Goal: Information Seeking & Learning: Understand process/instructions

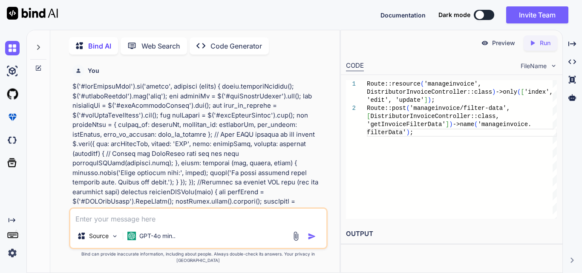
type textarea "console.log([DOMAIN_NAME]_[DOMAIN_NAME]_id); var row = ` <tr> <td ${1} </td> <t…"
type textarea "x"
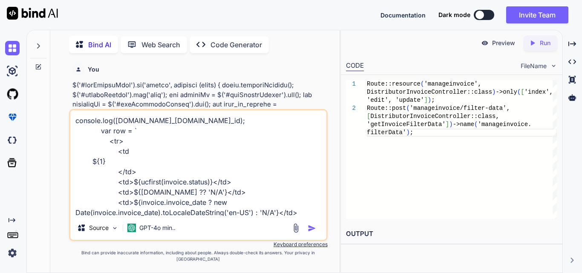
scroll to position [83, 0]
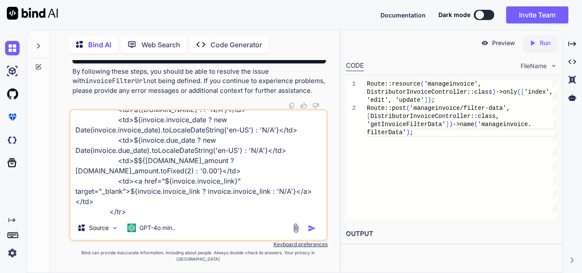
type textarea "console.log([DOMAIN_NAME]_[DOMAIN_NAME]_id); var row = ` <tr> <td ${1} </td> <t…"
type textarea "x"
type textarea "console.log([DOMAIN_NAME]_[DOMAIN_NAME]_id); var row = ` <tr> <td ${1} </td> <t…"
type textarea "x"
type textarea "console.log([DOMAIN_NAME]_[DOMAIN_NAME]_id); var row = ` <tr> <td ${1} </td> <t…"
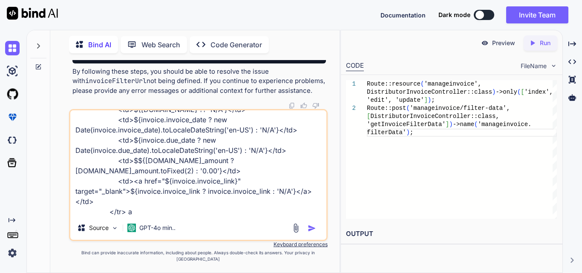
type textarea "x"
type textarea "console.log([DOMAIN_NAME]_[DOMAIN_NAME]_id); var row = ` <tr> <td ${1} </td> <t…"
type textarea "x"
type textarea "console.log([DOMAIN_NAME]_[DOMAIN_NAME]_id); var row = ` <tr> <td ${1} </td> <t…"
type textarea "x"
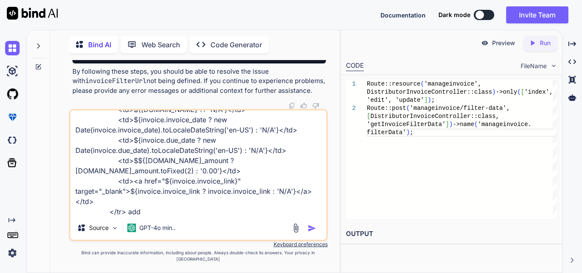
type textarea "console.log([DOMAIN_NAME]_[DOMAIN_NAME]_id); var row = ` <tr> <td ${1} </td> <t…"
type textarea "x"
type textarea "console.log([DOMAIN_NAME]_[DOMAIN_NAME]_id); var row = ` <tr> <td ${1} </td> <t…"
type textarea "x"
type textarea "console.log([DOMAIN_NAME]_[DOMAIN_NAME]_id); var row = ` <tr> <td ${1} </td> <t…"
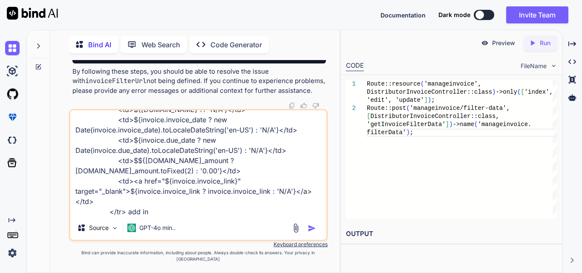
type textarea "x"
type textarea "console.log([DOMAIN_NAME]_[DOMAIN_NAME]_id); var row = ` <tr> <td ${1} </td> <t…"
type textarea "x"
type textarea "console.log([DOMAIN_NAME]_[DOMAIN_NAME]_id); var row = ` <tr> <td ${1} </td> <t…"
type textarea "x"
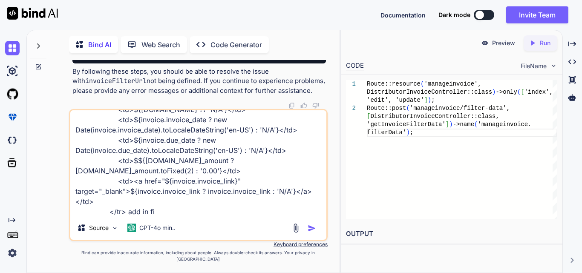
type textarea "console.log([DOMAIN_NAME]_[DOMAIN_NAME]_id); var row = ` <tr> <td ${1} </td> <t…"
type textarea "x"
type textarea "console.log([DOMAIN_NAME]_[DOMAIN_NAME]_id); var row = ` <tr> <td ${1} </td> <t…"
type textarea "x"
type textarea "console.log([DOMAIN_NAME]_[DOMAIN_NAME]_id); var row = ` <tr> <td ${1} </td> <t…"
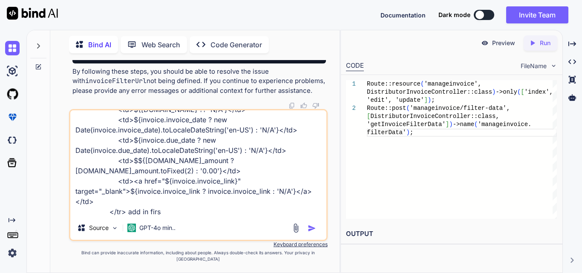
type textarea "x"
type textarea "console.log([DOMAIN_NAME]_[DOMAIN_NAME]_id); var row = ` <tr> <td ${1} </td> <t…"
type textarea "x"
type textarea "console.log([DOMAIN_NAME]_[DOMAIN_NAME]_id); var row = ` <tr> <td ${1} </td> <t…"
type textarea "x"
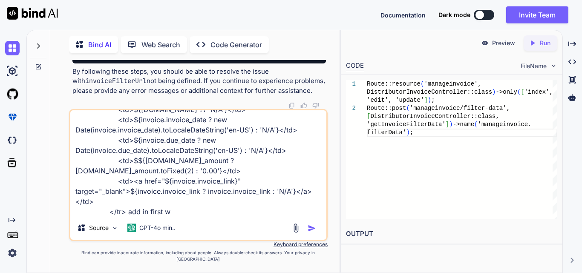
type textarea "console.log([DOMAIN_NAME]_[DOMAIN_NAME]_id); var row = ` <tr> <td ${1} </td> <t…"
type textarea "x"
type textarea "console.log([DOMAIN_NAME]_[DOMAIN_NAME]_id); var row = ` <tr> <td ${1} </td> <t…"
type textarea "x"
type textarea "console.log([DOMAIN_NAME]_[DOMAIN_NAME]_id); var row = ` <tr> <td ${1} </td> <t…"
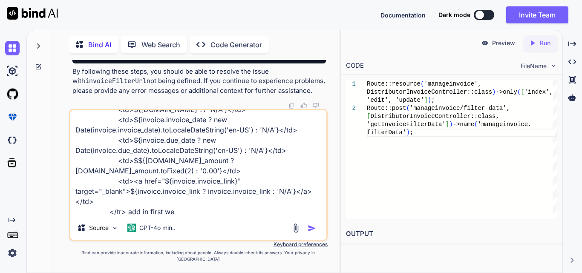
type textarea "x"
type textarea "console.log([DOMAIN_NAME]_[DOMAIN_NAME]_id); var row = ` <tr> <td ${1} </td> <t…"
type textarea "x"
type textarea "console.log([DOMAIN_NAME]_[DOMAIN_NAME]_id); var row = ` <tr> <td ${1} </td> <t…"
type textarea "x"
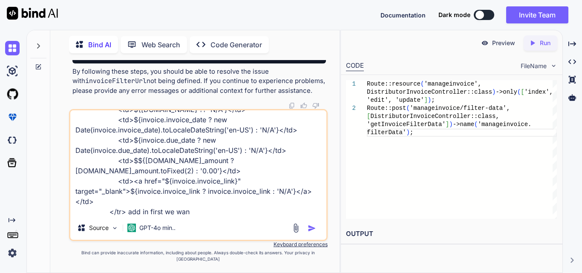
type textarea "console.log([DOMAIN_NAME]_[DOMAIN_NAME]_id); var row = ` <tr> <td ${1} </td> <t…"
type textarea "x"
type textarea "console.log([DOMAIN_NAME]_[DOMAIN_NAME]_id); var row = ` <tr> <td ${1} </td> <t…"
type textarea "x"
type textarea "console.log([DOMAIN_NAME]_[DOMAIN_NAME]_id); var row = ` <tr> <td ${1} </td> <t…"
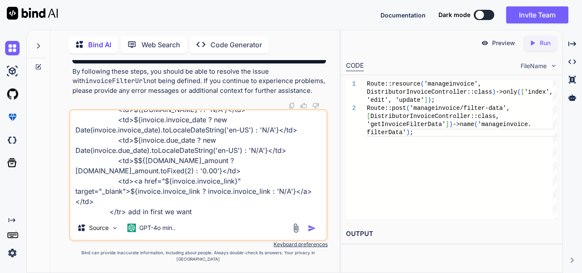
type textarea "x"
type textarea "console.log([DOMAIN_NAME]_[DOMAIN_NAME]_id); var row = ` <tr> <td ${1} </td> <t…"
type textarea "x"
type textarea "console.log([DOMAIN_NAME]_[DOMAIN_NAME]_id); var row = ` <tr> <td ${1} </td> <t…"
type textarea "x"
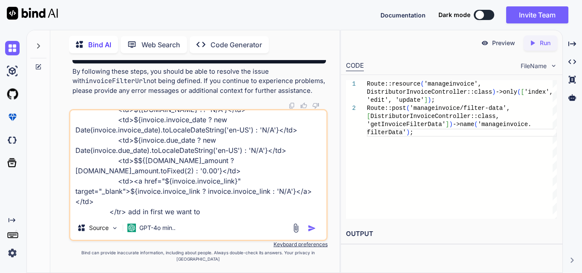
type textarea "console.log([DOMAIN_NAME]_[DOMAIN_NAME]_id); var row = ` <tr> <td ${1} </td> <t…"
type textarea "x"
type textarea "console.log([DOMAIN_NAME]_[DOMAIN_NAME]_id); var row = ` <tr> <td ${1} </td> <t…"
type textarea "x"
type textarea "console.log([DOMAIN_NAME]_[DOMAIN_NAME]_id); var row = ` <tr> <td ${1} </td> <t…"
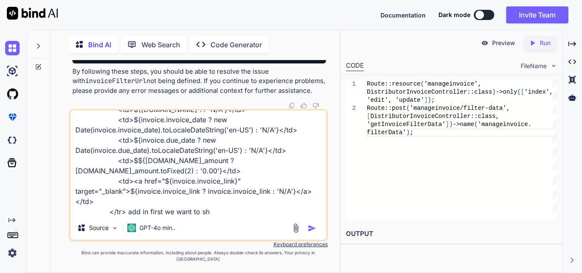
type textarea "x"
type textarea "console.log([DOMAIN_NAME]_[DOMAIN_NAME]_id); var row = ` <tr> <td ${1} </td> <t…"
type textarea "x"
type textarea "console.log([DOMAIN_NAME]_[DOMAIN_NAME]_id); var row = ` <tr> <td ${1} </td> <t…"
type textarea "x"
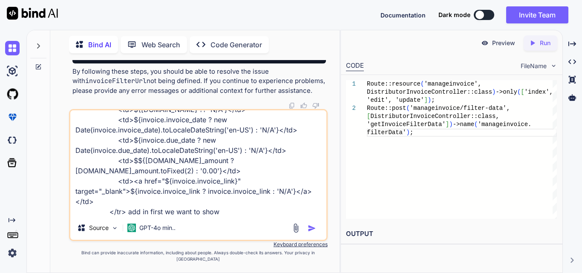
type textarea "console.log([DOMAIN_NAME]_[DOMAIN_NAME]_id); var row = ` <tr> <td ${1} </td> <t…"
type textarea "x"
type textarea "console.log([DOMAIN_NAME]_[DOMAIN_NAME]_id); var row = ` <tr> <td ${1} </td> <t…"
type textarea "x"
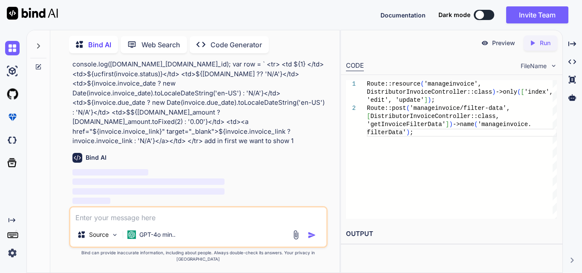
scroll to position [28044, 0]
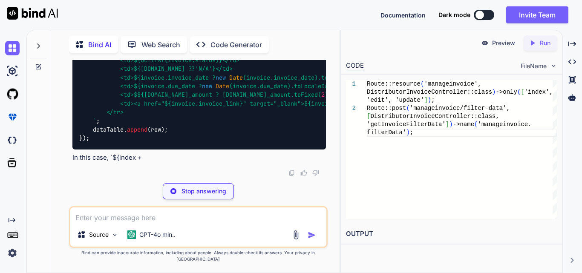
type textarea "x"
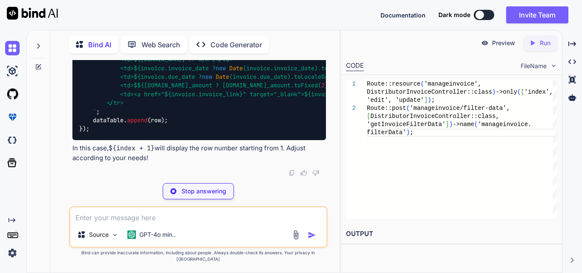
type textarea "`;"
type textarea "x"
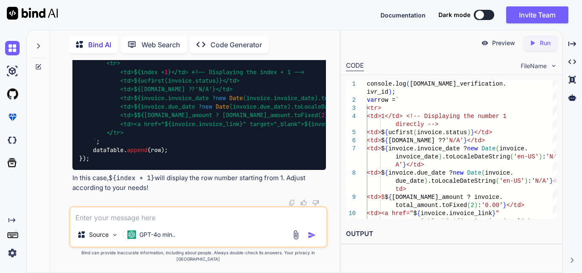
scroll to position [28172, 0]
drag, startPoint x: 106, startPoint y: 161, endPoint x: 140, endPoint y: 160, distance: 34.1
click at [140, 215] on textarea at bounding box center [198, 214] width 256 height 15
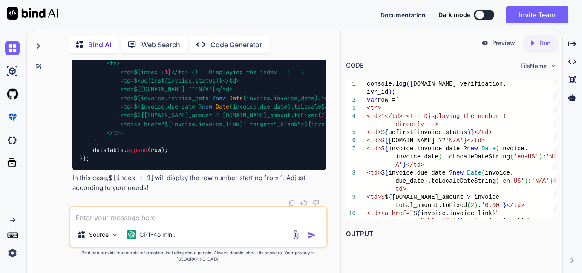
paste textarea "else { data.forEach(function (invoice) { console.log([DOMAIN_NAME]_[DOMAIN_NAME…"
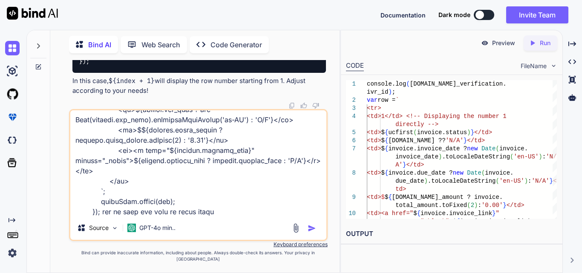
type textarea "else { data.forEach(function (invoice) { console.log([DOMAIN_NAME]_[DOMAIN_NAME…"
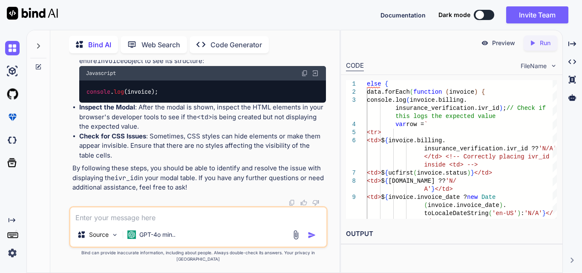
scroll to position [28860, 0]
click at [112, 216] on textarea at bounding box center [198, 214] width 256 height 15
paste textarea "function displayInvoiceModelData(data) { const tableBody = $('#dynamicInvoiceBo…"
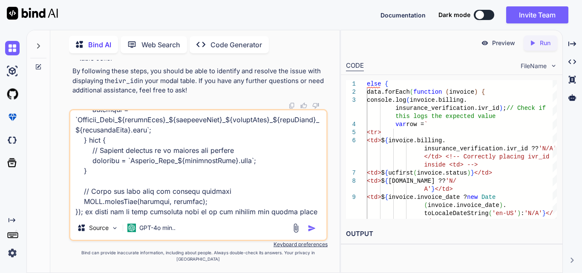
scroll to position [655, 0]
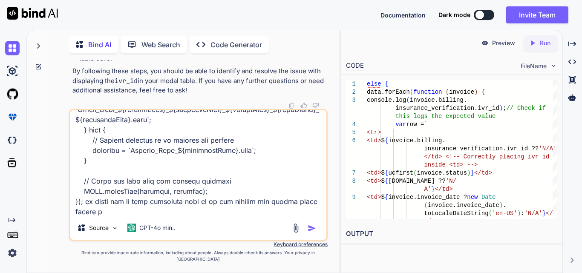
type textarea "function displayInvoiceModelData(data) { const tableBody = $('#dynamicInvoiceBo…"
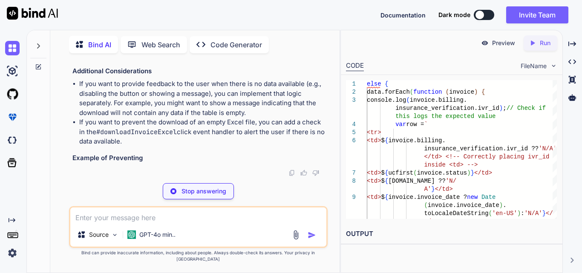
scroll to position [29662, 0]
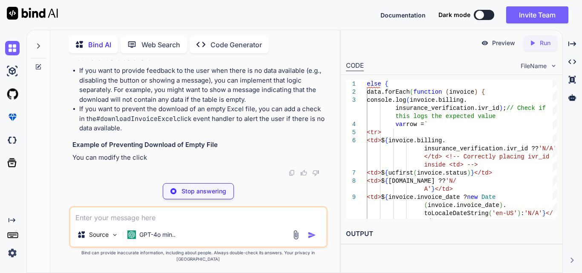
click at [134, 223] on textarea at bounding box center [198, 214] width 256 height 15
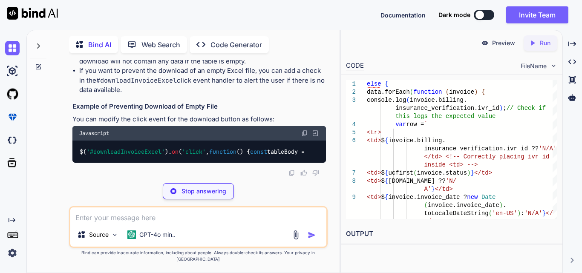
paste textarea "//generate excel of billing $('#generateInvoiceExcelBtn').on('click', function …"
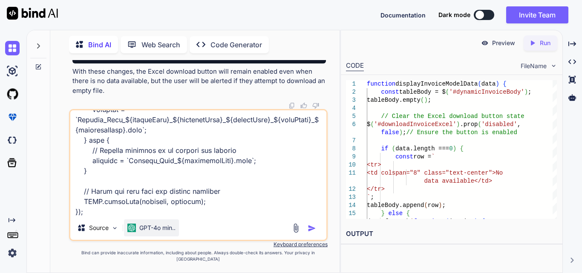
scroll to position [1085, 0]
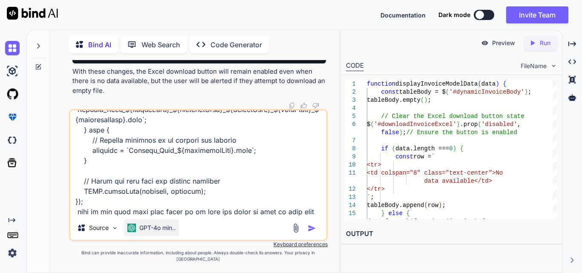
type textarea "//generate excel of billing $('#generateInvoiceExcelBtn').on('click', function …"
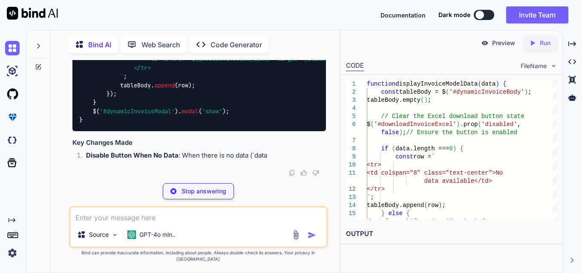
scroll to position [31265, 0]
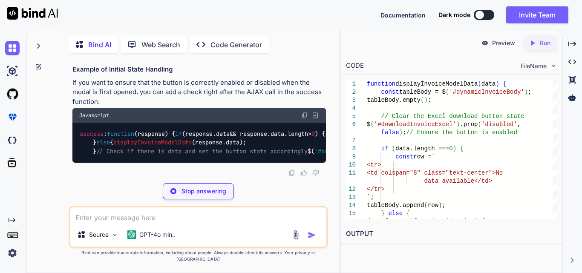
drag, startPoint x: 106, startPoint y: 161, endPoint x: 279, endPoint y: 160, distance: 173.4
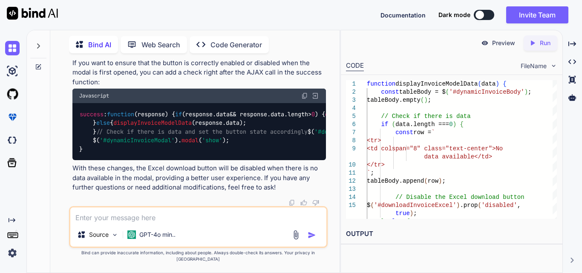
copy code "$( '#downloadInvoiceExcel' ). prop ( 'disabled' , true );"
click at [133, 219] on textarea at bounding box center [198, 214] width 256 height 15
paste textarea "// Function to display invoice data function displayInvoiceData(data) { console…"
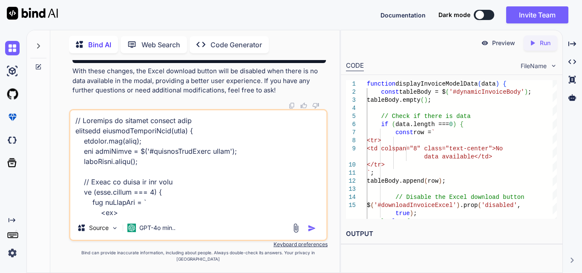
scroll to position [359, 0]
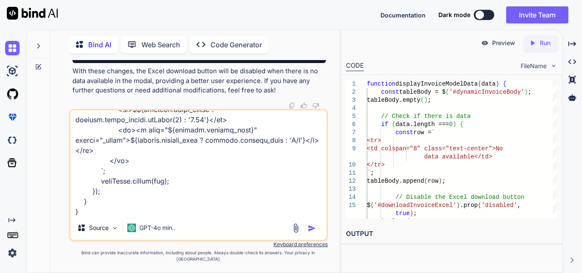
type textarea "// Function to display invoice data function displayInvoiceData(data) { console…"
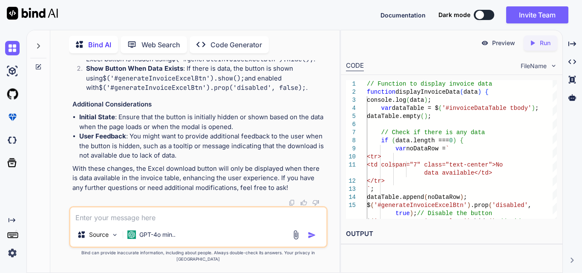
scroll to position [32458, 0]
drag, startPoint x: 107, startPoint y: 179, endPoint x: 295, endPoint y: 177, distance: 188.8
copy code "$( '#generateInvoiceExcelBtn' ). prop ( 'disabled' , false );"
click at [147, 223] on textarea at bounding box center [198, 214] width 256 height 15
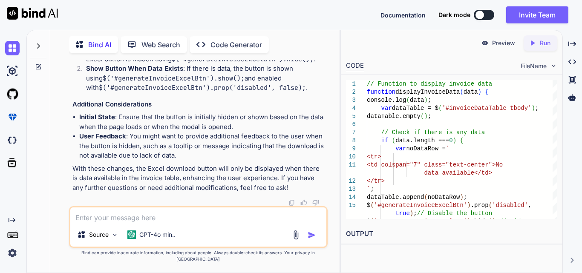
paste textarea "<div class="d-flex align-items-center justify-content-between mb-3"> <h3 class=…"
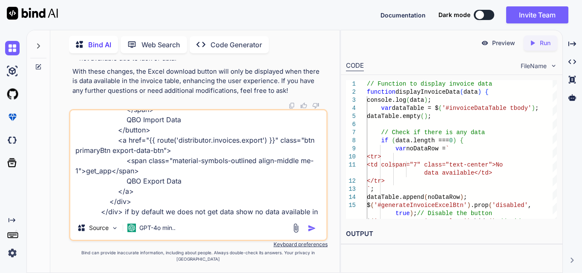
scroll to position [113, 0]
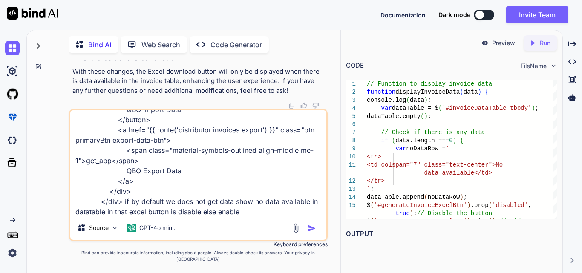
type textarea "<div class="d-flex align-items-center justify-content-between mb-3"> <h3 class=…"
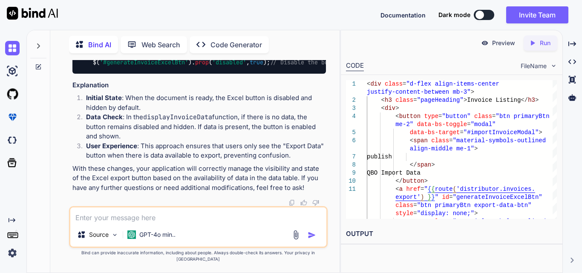
scroll to position [33185, 0]
click at [153, 217] on textarea at bounding box center [198, 214] width 256 height 15
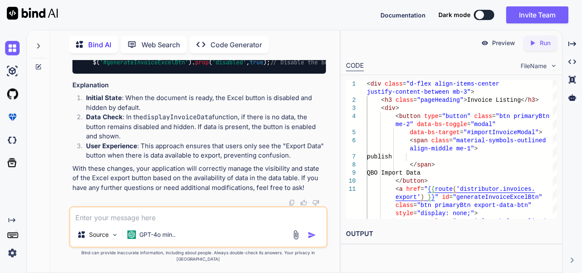
paste textarea "<div class="filtercard"> @include('includes.components.export-filters', [ 'clin…"
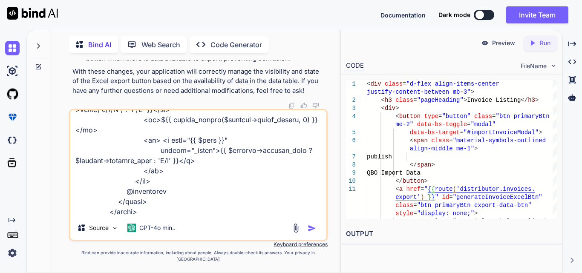
scroll to position [512, 0]
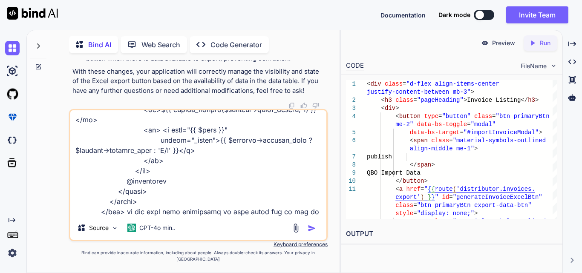
type textarea "<div class="filtercard"> @include('includes.components.export-filters', [ 'clin…"
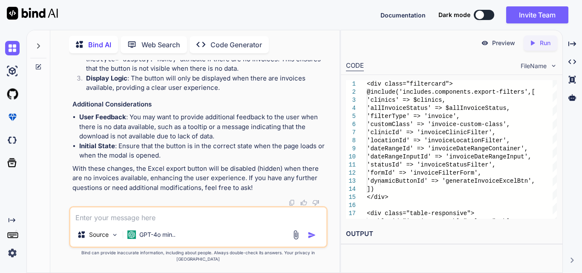
scroll to position [34575, 0]
drag, startPoint x: 157, startPoint y: 162, endPoint x: 73, endPoint y: 138, distance: 87.3
click at [165, 45] on p "Check for Empty Data : The @if ($invoices->isEmpty()) directive checks if the $…" at bounding box center [206, 30] width 240 height 29
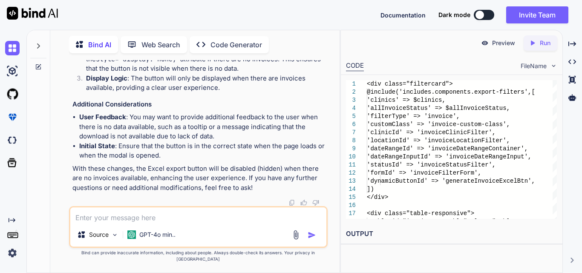
click at [167, 223] on textarea at bounding box center [198, 214] width 256 height 15
drag, startPoint x: 168, startPoint y: 223, endPoint x: 167, endPoint y: 219, distance: 4.8
click at [168, 222] on textarea at bounding box center [198, 214] width 256 height 15
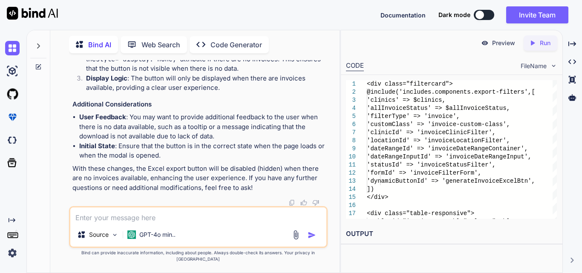
drag, startPoint x: 109, startPoint y: 170, endPoint x: 280, endPoint y: 167, distance: 170.5
drag, startPoint x: 108, startPoint y: 169, endPoint x: 282, endPoint y: 173, distance: 173.9
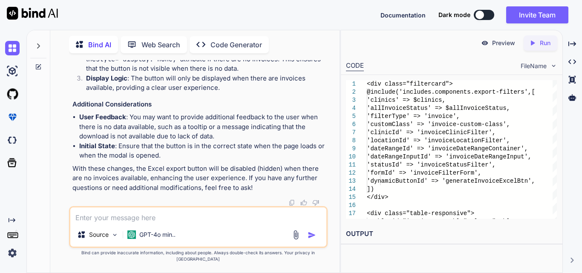
copy code "'dynamicButtonId' => 'generateInvoiceExcelBtn',"
click at [124, 222] on textarea at bounding box center [198, 214] width 256 height 15
paste textarea "'dynamicButtonId' => 'generateInvoiceExcelBtn',"
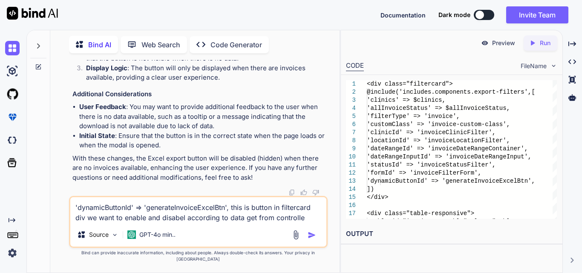
type textarea "'dynamicButtonId' => 'generateInvoiceExcelBtn', this is button in filtercard di…"
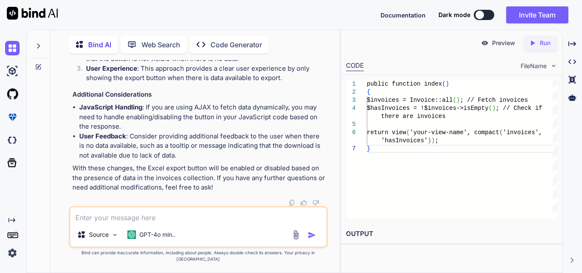
scroll to position [35627, 0]
drag, startPoint x: 74, startPoint y: 173, endPoint x: 188, endPoint y: 190, distance: 115.0
